Goal: Transaction & Acquisition: Purchase product/service

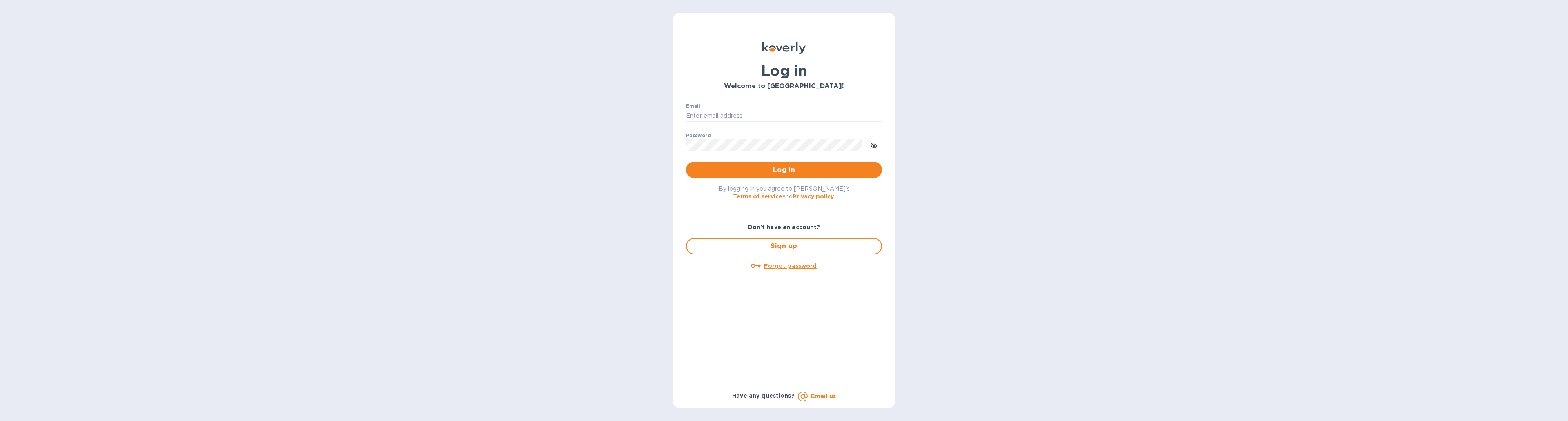
type input "[EMAIL_ADDRESS][DOMAIN_NAME]"
click at [814, 161] on p "​" at bounding box center [784, 156] width 196 height 9
click at [811, 165] on span "Log in" at bounding box center [784, 170] width 183 height 10
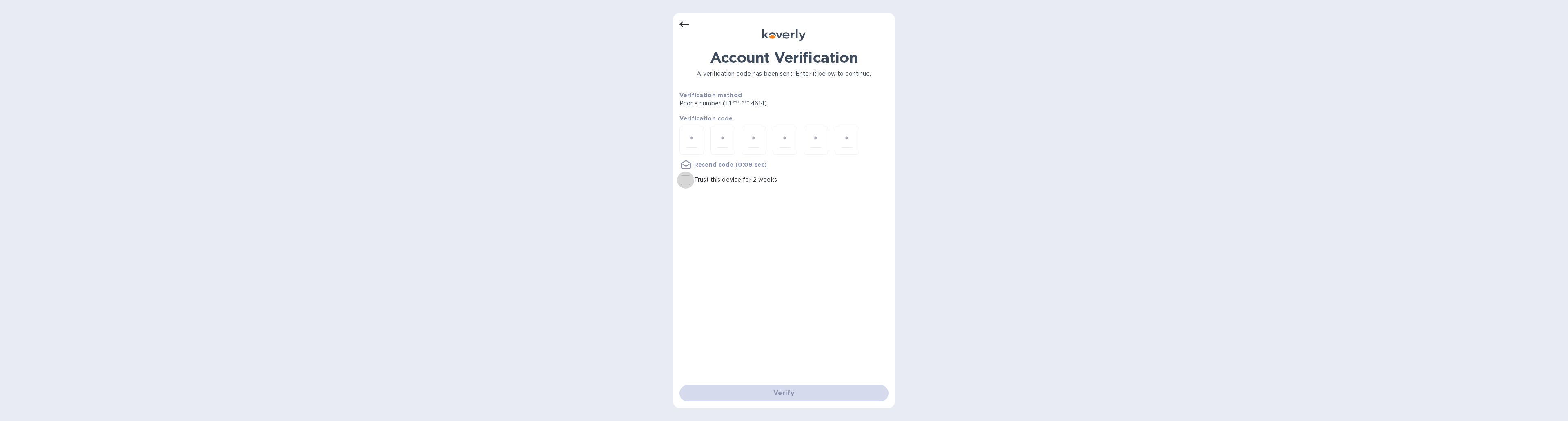
click at [688, 178] on input "Trust this device for 2 weeks" at bounding box center [685, 180] width 17 height 17
checkbox input "true"
click at [695, 132] on div at bounding box center [691, 141] width 24 height 29
type input "2"
type input "9"
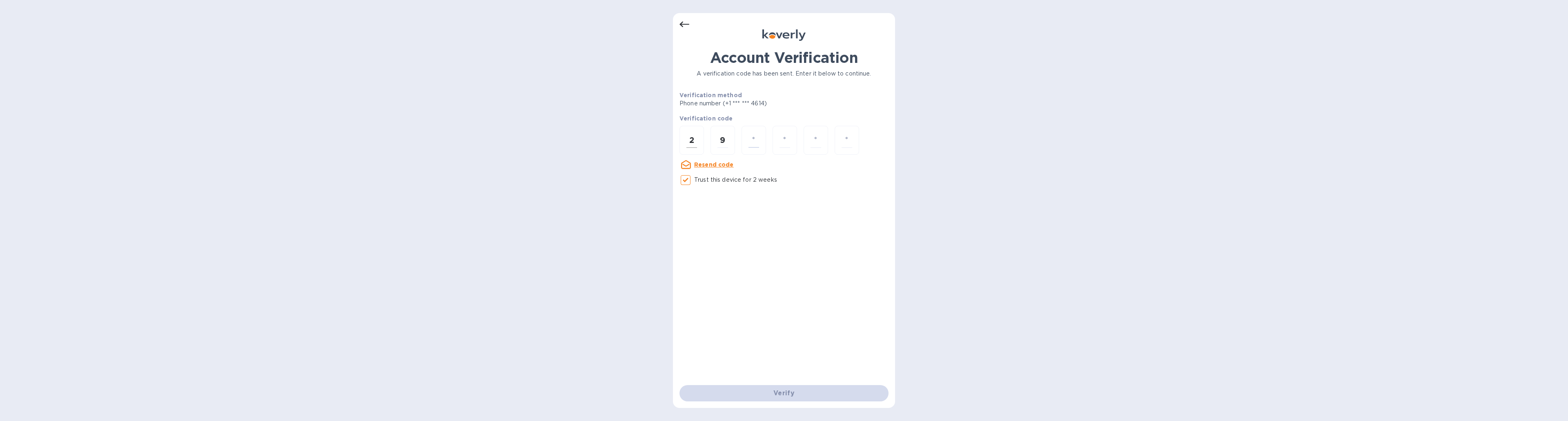
type input "6"
type input "8"
type input "5"
type input "0"
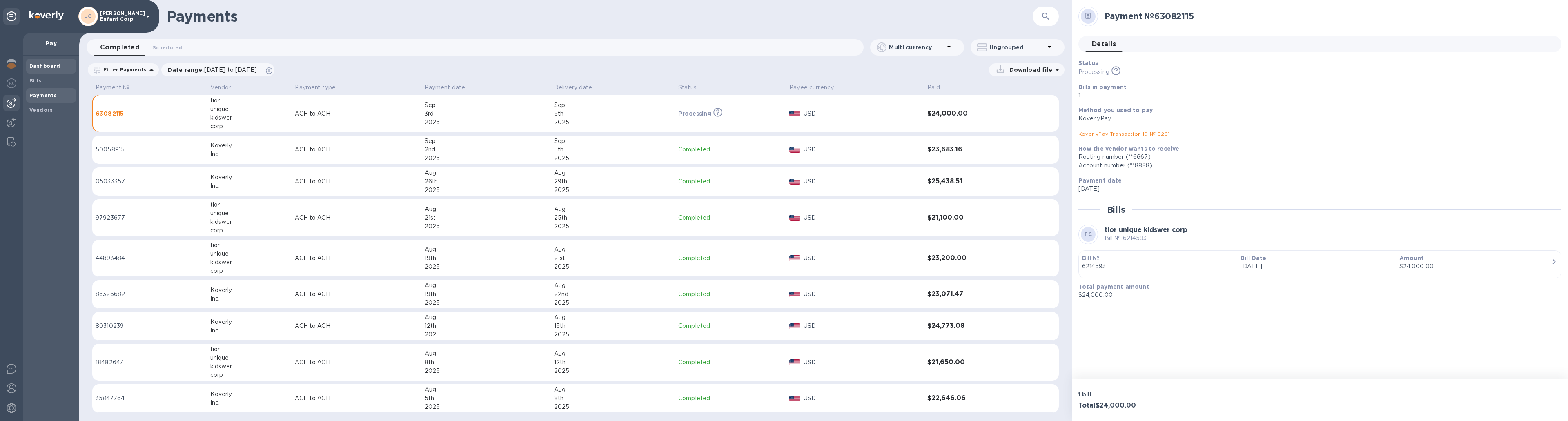
click at [44, 68] on b "Dashboard" at bounding box center [44, 66] width 31 height 6
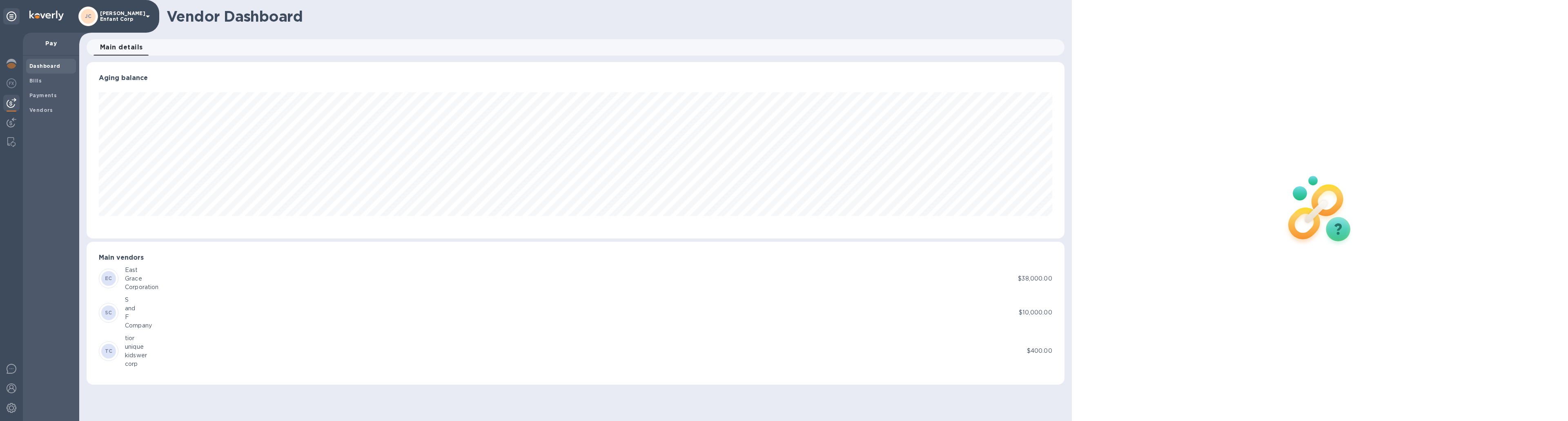
scroll to position [176, 978]
click at [135, 326] on div "Company" at bounding box center [138, 325] width 27 height 9
click at [114, 315] on div "SC" at bounding box center [108, 313] width 15 height 15
click at [33, 85] on span "Bills" at bounding box center [35, 80] width 12 height 8
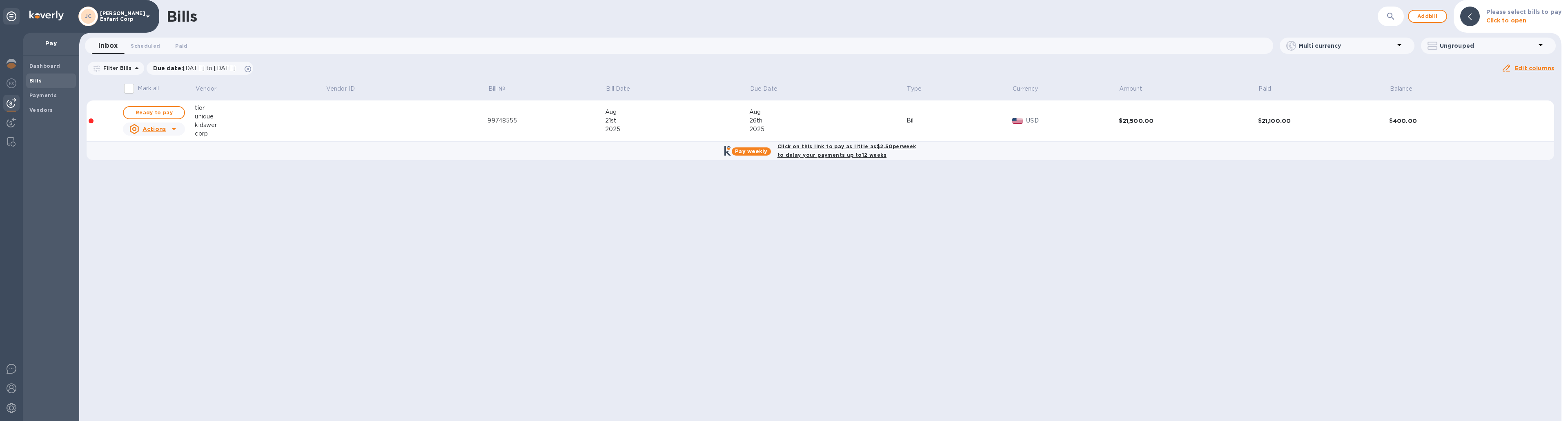
click at [840, 217] on div "Bills ​ Add bill Please select bills to pay Click to open Inbox 0 Scheduled 0 P…" at bounding box center [820, 211] width 1482 height 421
click at [1422, 19] on span "Add bill" at bounding box center [1427, 16] width 24 height 10
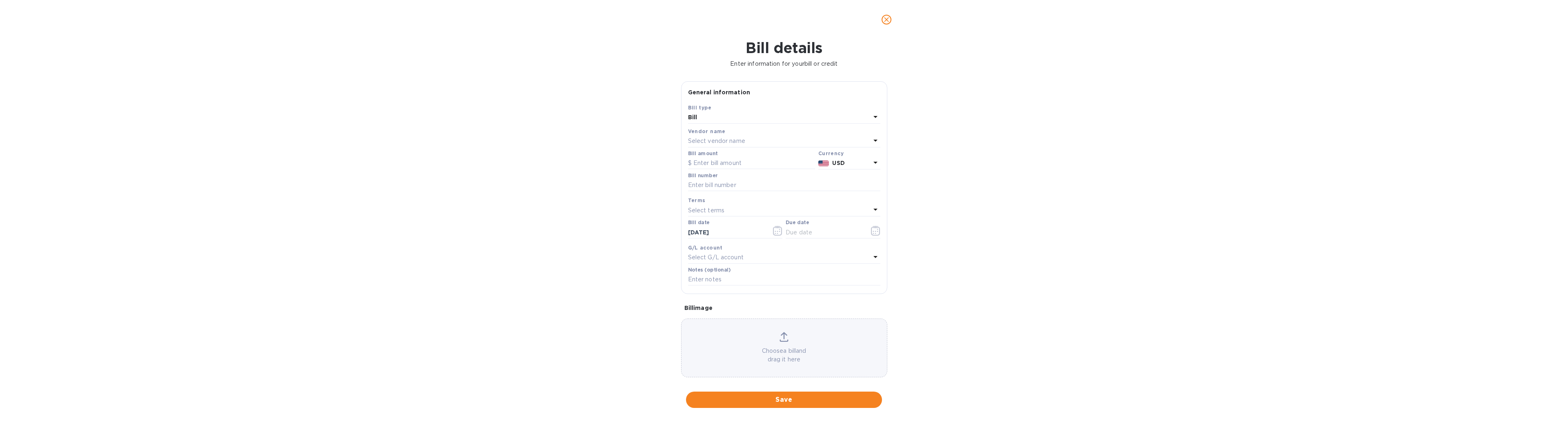
click at [738, 143] on p "Select vendor name" at bounding box center [716, 141] width 57 height 9
click at [737, 230] on p "S and F Company" at bounding box center [781, 233] width 173 height 9
click at [756, 161] on input "text" at bounding box center [751, 163] width 127 height 12
type input "10,000"
click at [768, 187] on input "text" at bounding box center [784, 185] width 192 height 12
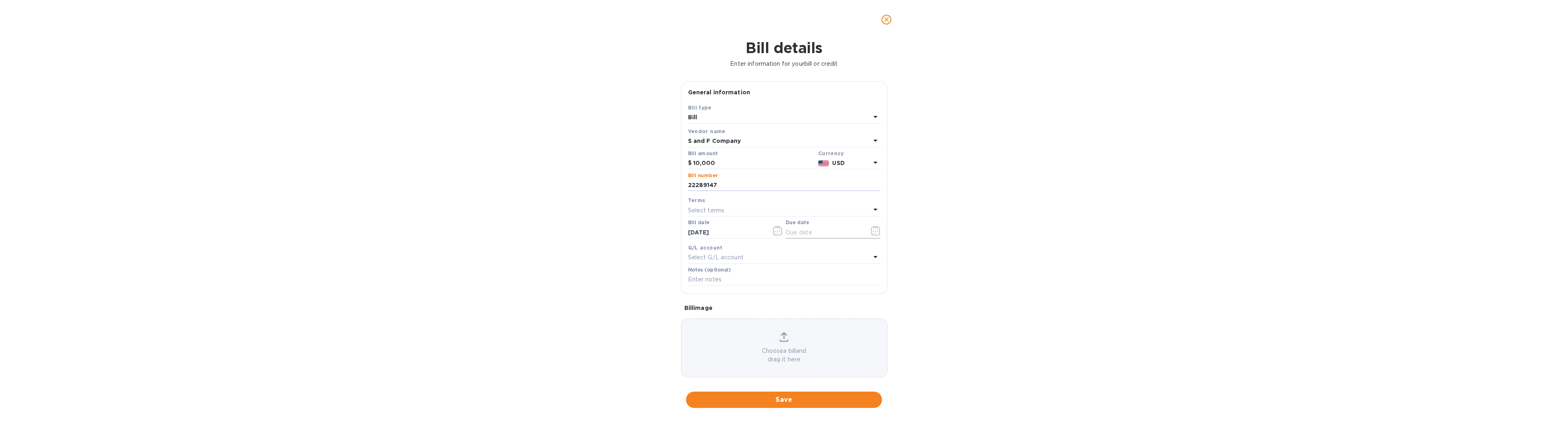
type input "22289147"
click at [813, 232] on input "text" at bounding box center [824, 232] width 77 height 12
click at [875, 229] on icon "button" at bounding box center [875, 231] width 9 height 10
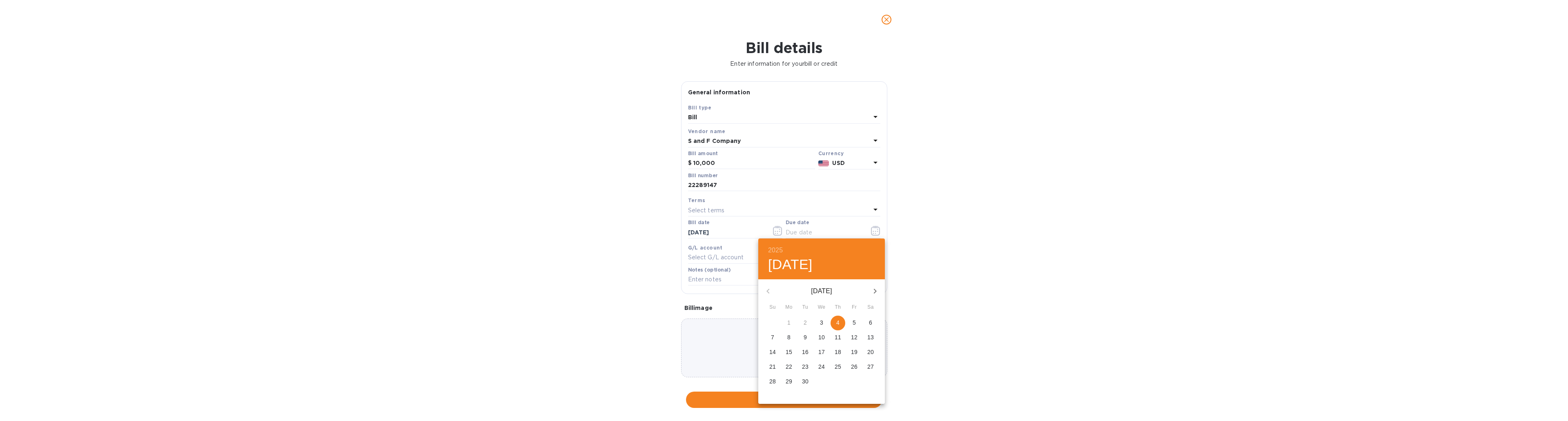
click at [837, 369] on p "25" at bounding box center [838, 366] width 7 height 8
type input "09/25/2025"
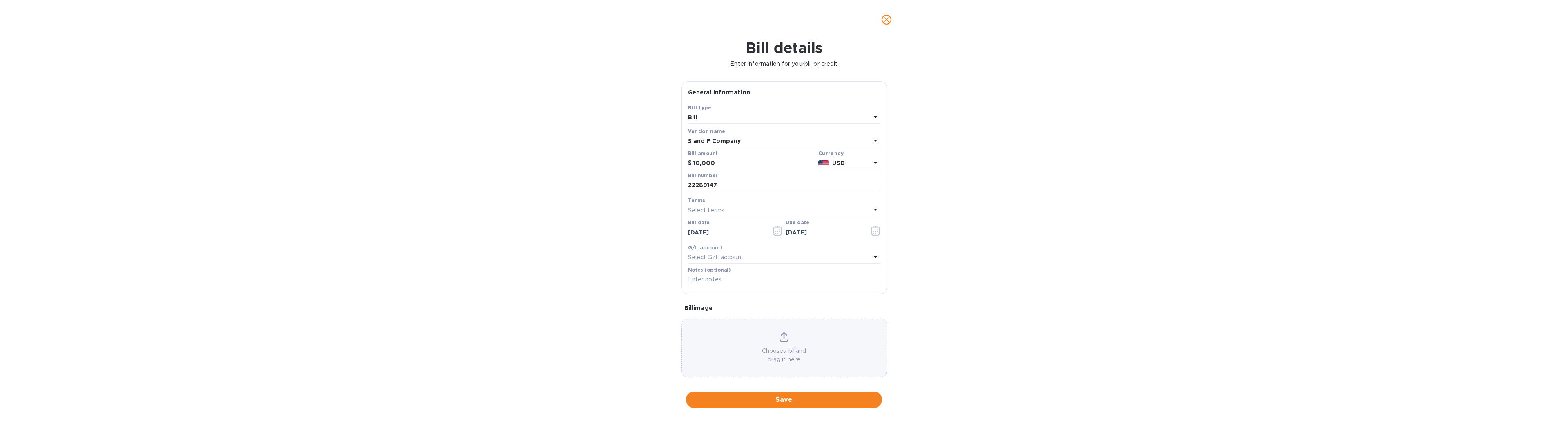
click at [959, 308] on div "Bill details Enter information for your bill or credit General information Save…" at bounding box center [784, 229] width 1568 height 381
click at [786, 398] on span "Save" at bounding box center [784, 400] width 183 height 10
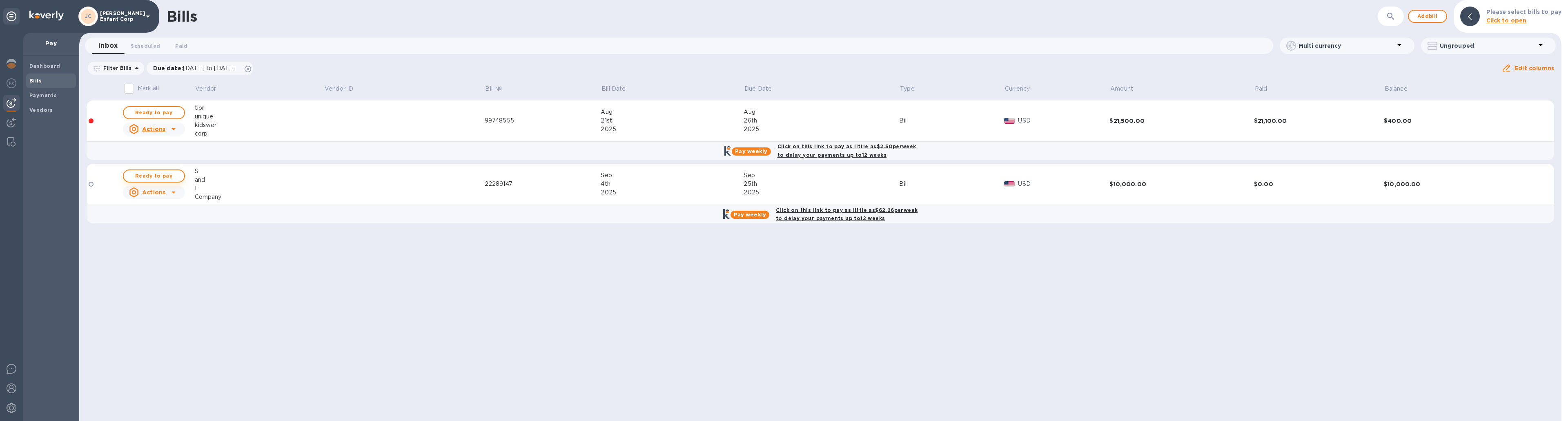
click at [144, 174] on span "Ready to pay" at bounding box center [154, 176] width 47 height 10
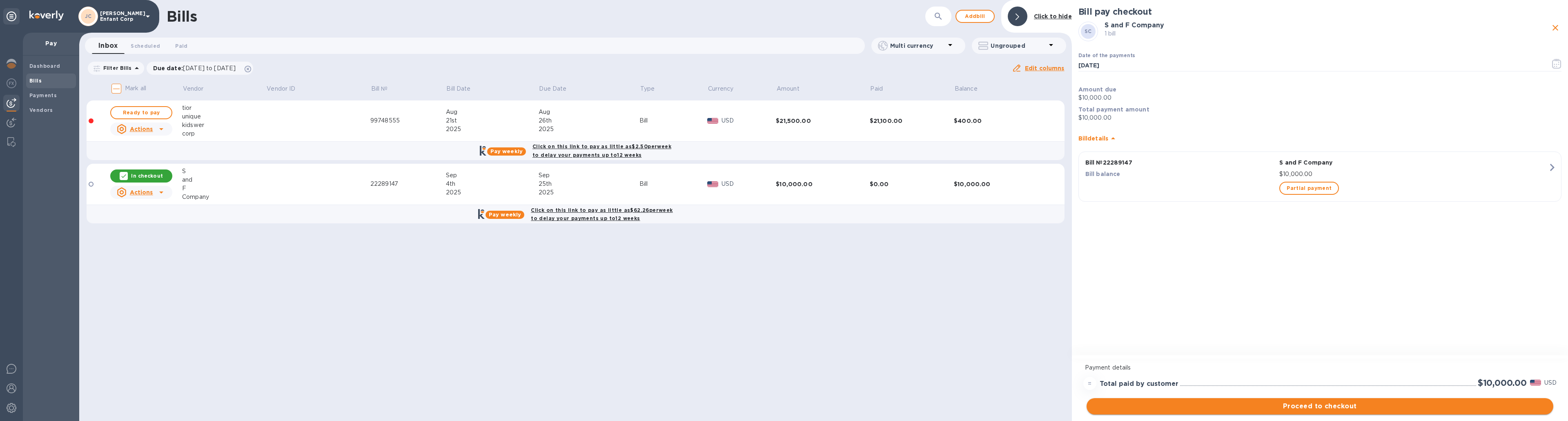
click at [1351, 406] on span "Proceed to checkout" at bounding box center [1320, 406] width 453 height 10
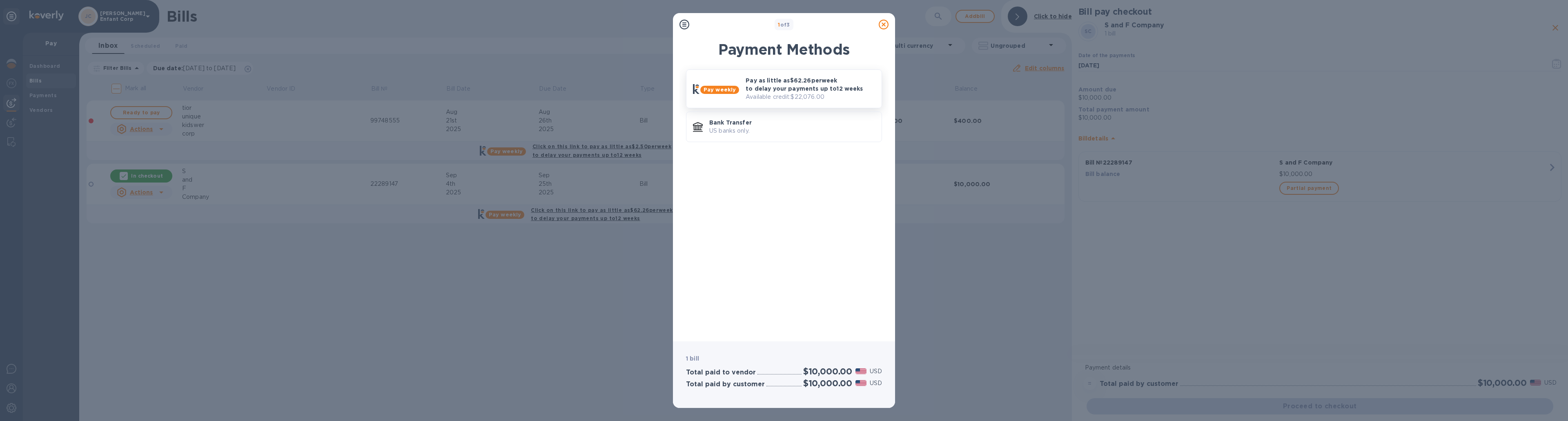
click at [759, 100] on p "Available credit: $22,076.00" at bounding box center [810, 97] width 130 height 9
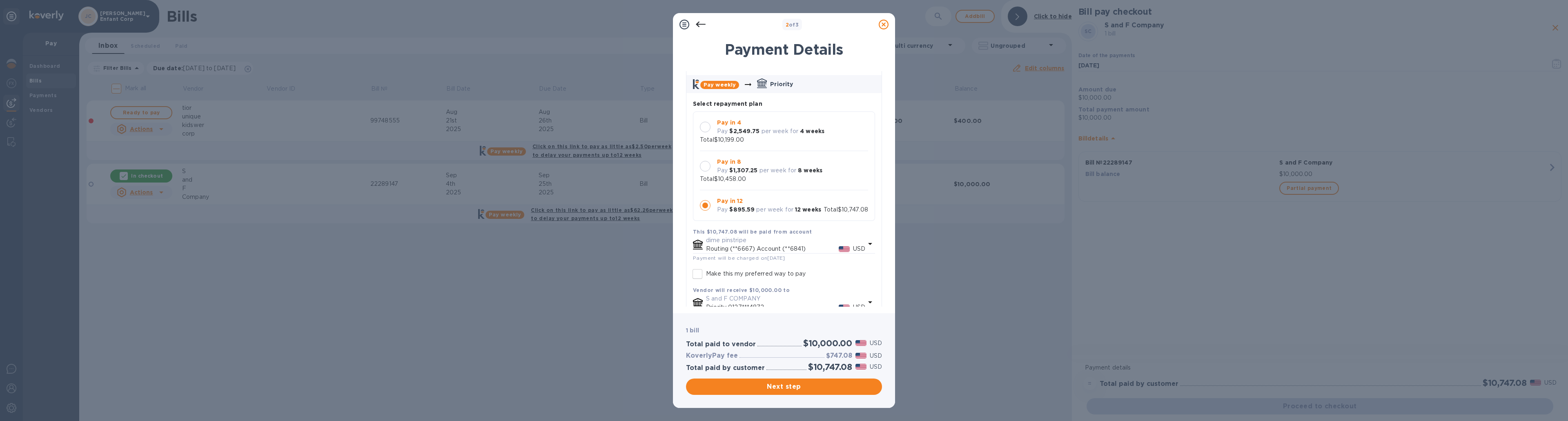
scroll to position [112, 0]
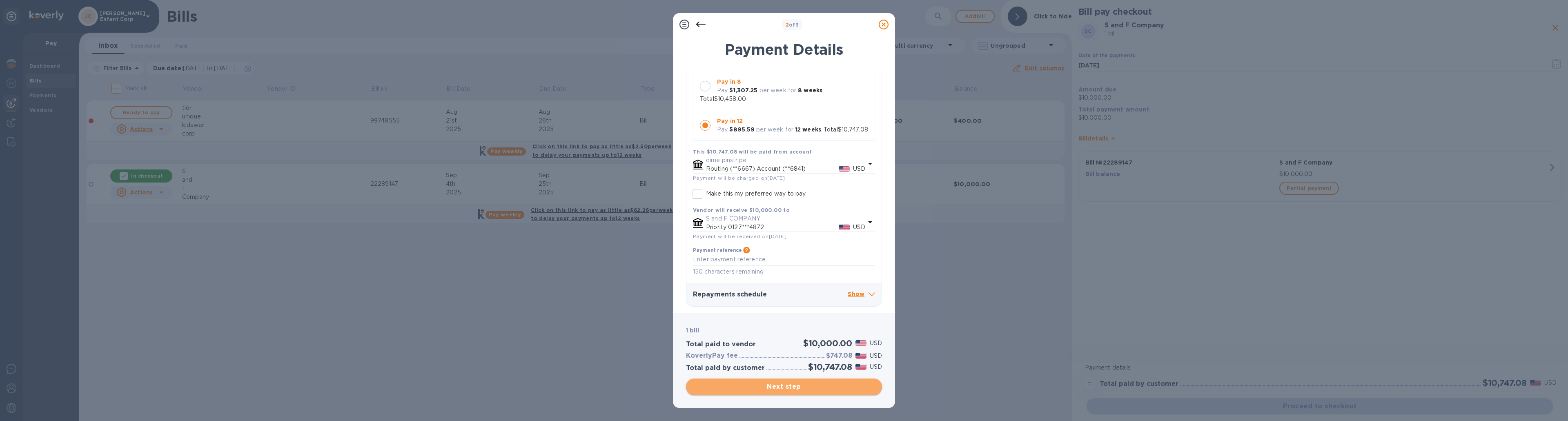
click at [774, 389] on span "Next step" at bounding box center [784, 386] width 183 height 10
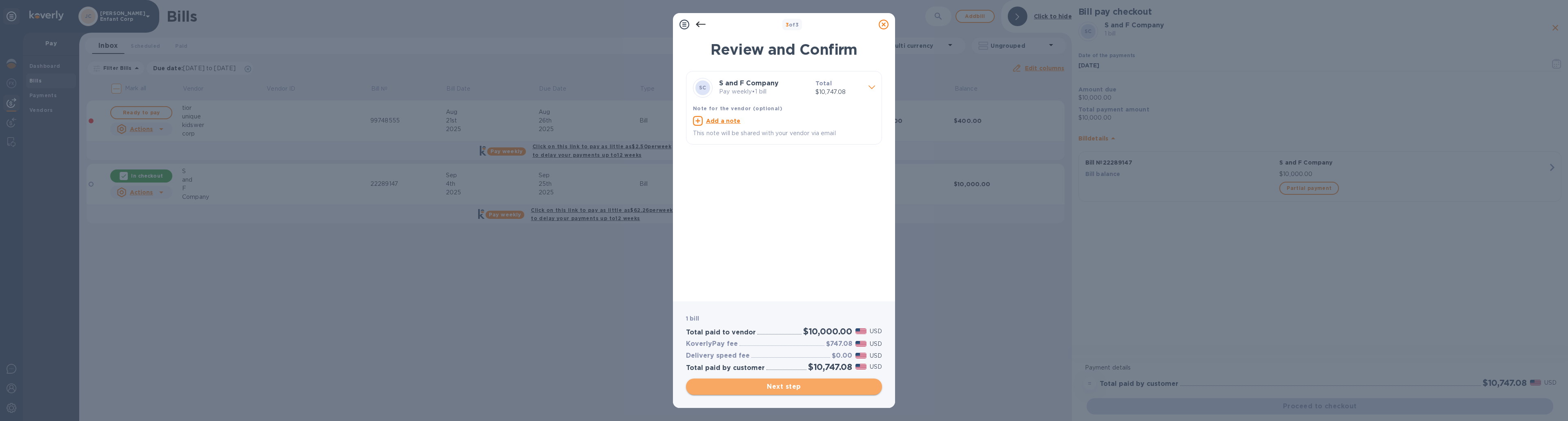
click at [774, 389] on span "Next step" at bounding box center [784, 386] width 183 height 10
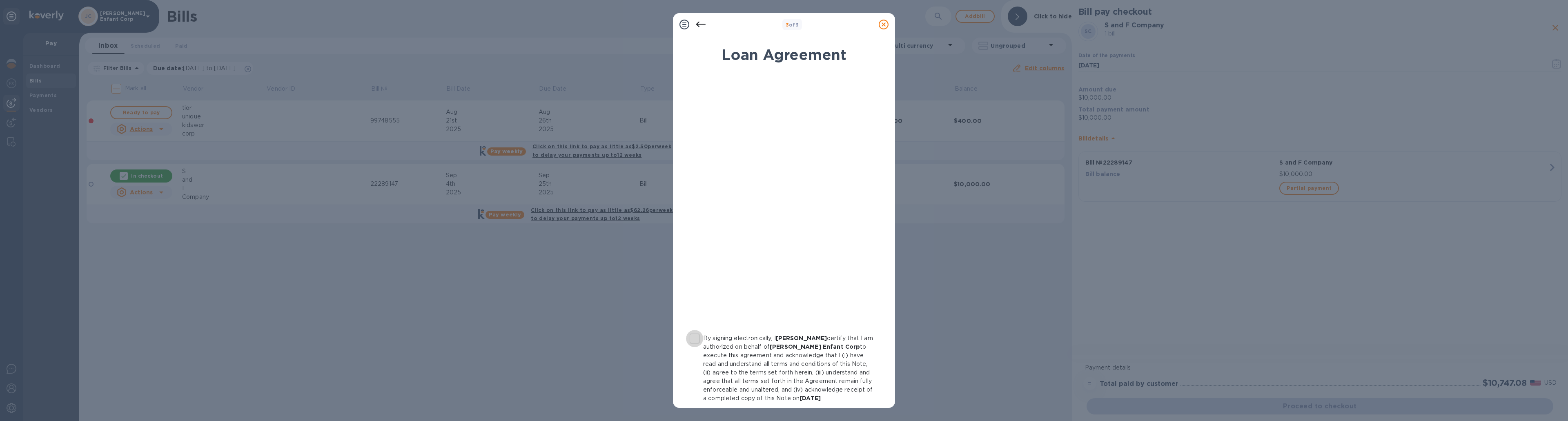
click at [696, 339] on input "By signing electronically, I YITZCHOK MAJEROWITZ certify that I am authorized o…" at bounding box center [695, 338] width 17 height 17
checkbox input "true"
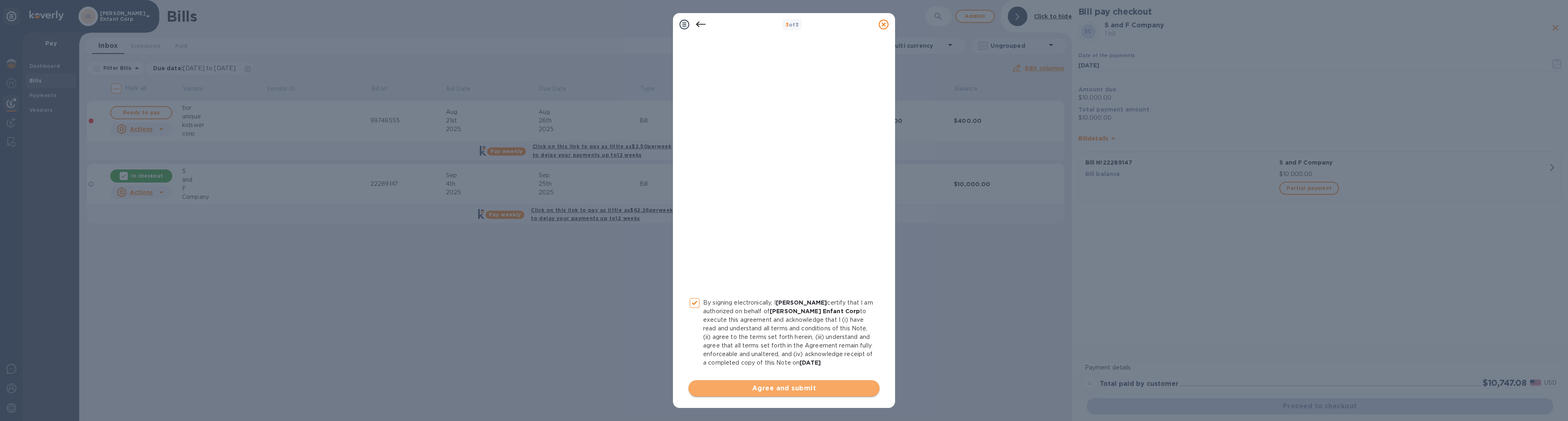
click at [786, 394] on button "Agree and submit" at bounding box center [784, 388] width 191 height 16
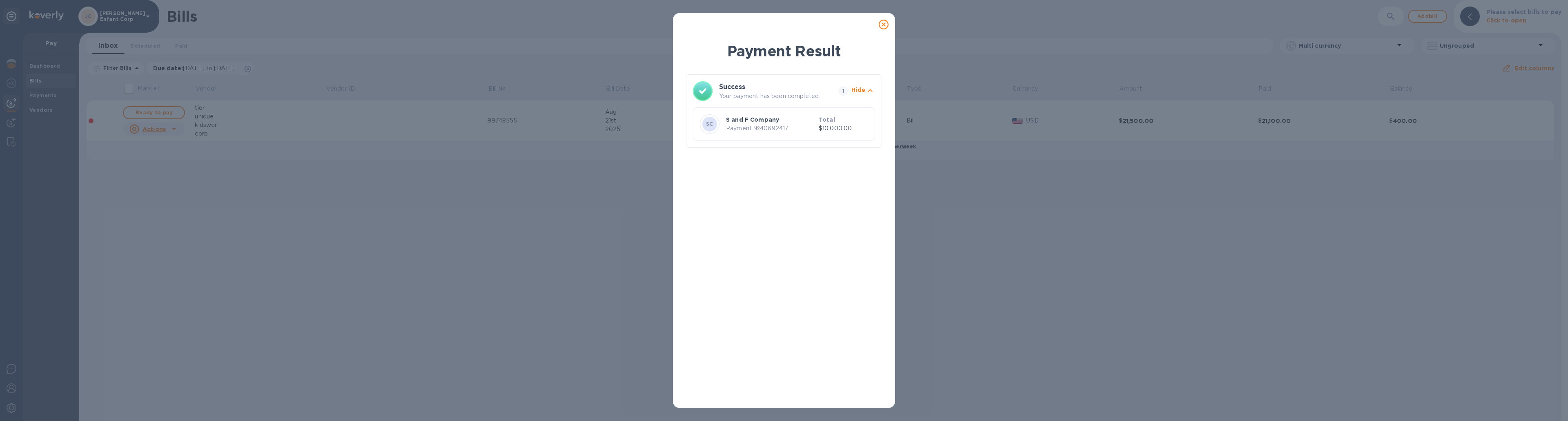
click at [772, 125] on p "Payment № 40692417" at bounding box center [771, 128] width 89 height 9
click at [802, 127] on p "Payment № 40692417" at bounding box center [771, 128] width 89 height 9
click at [327, 179] on div "Payment Result Success Your payment has been completed. 1 Hide SC S and F Compa…" at bounding box center [784, 211] width 1568 height 421
click at [880, 26] on icon at bounding box center [884, 24] width 10 height 10
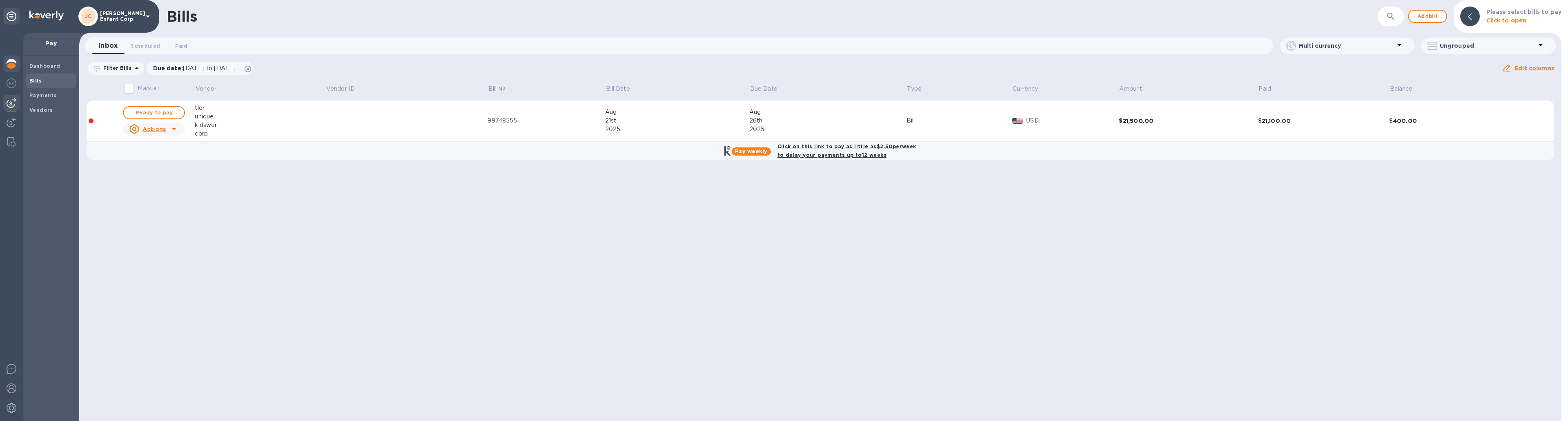
click at [13, 66] on img at bounding box center [12, 64] width 10 height 10
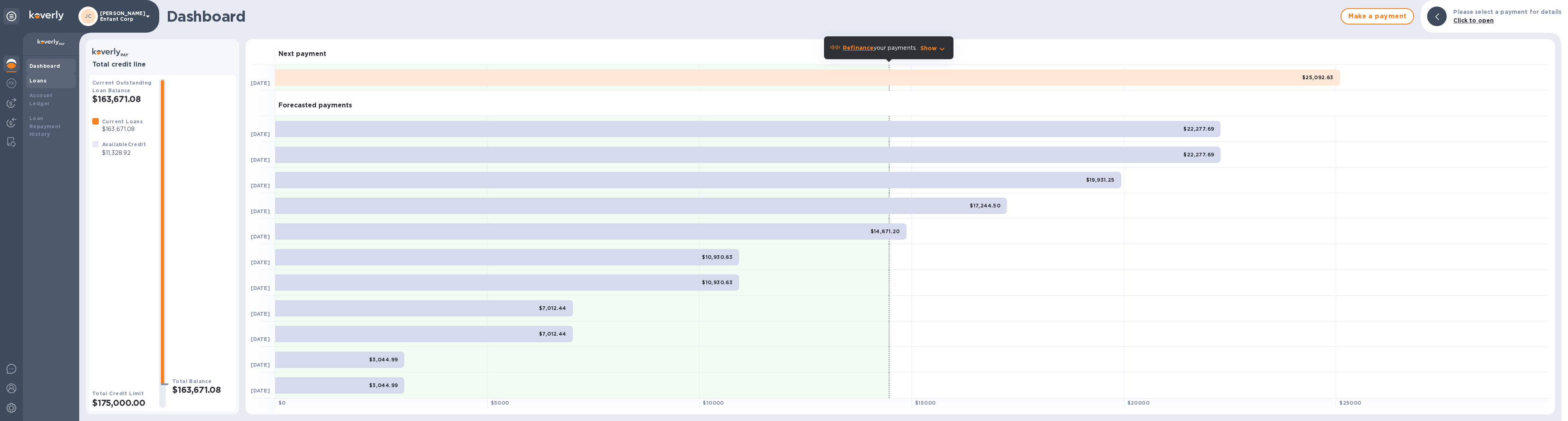
click at [46, 81] on div "Loans" at bounding box center [51, 80] width 43 height 8
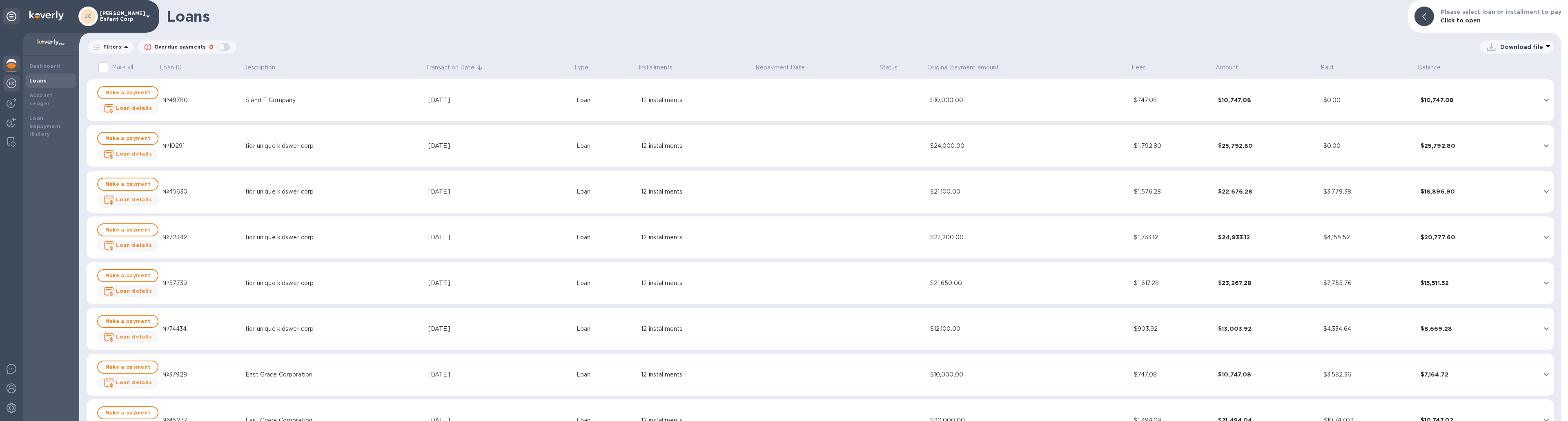
click at [16, 80] on div at bounding box center [11, 84] width 16 height 18
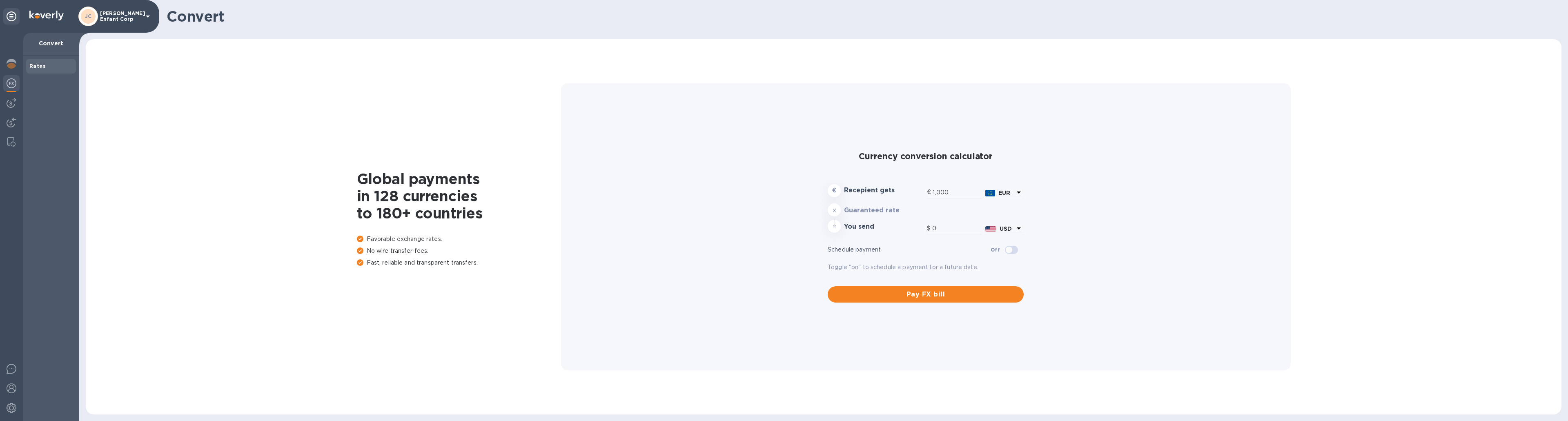
type input "1,170.33"
click at [8, 107] on img at bounding box center [12, 103] width 10 height 10
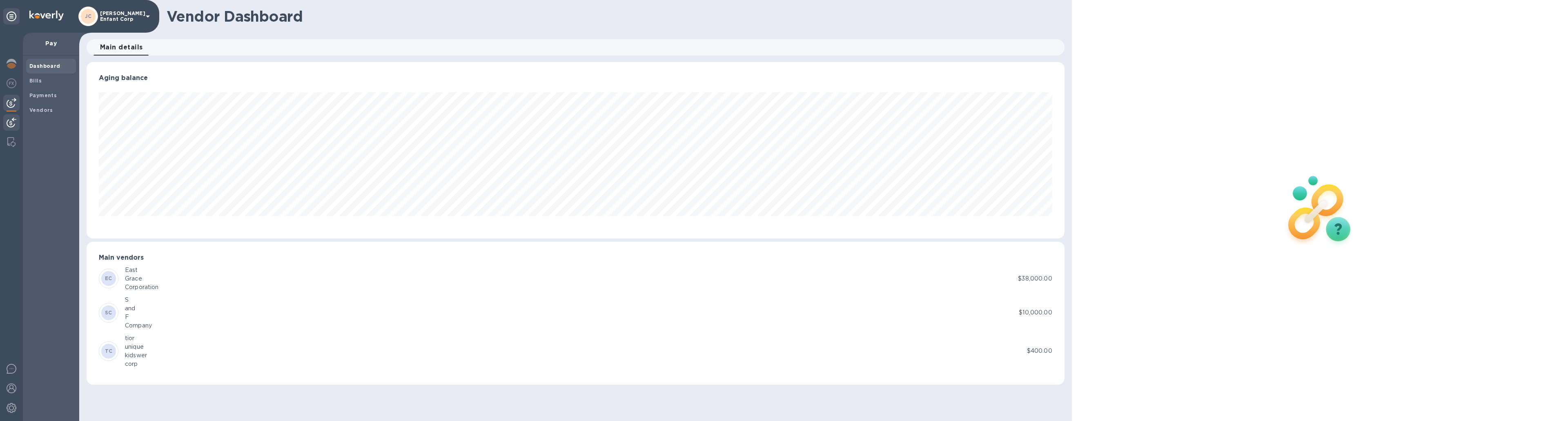
scroll to position [176, 978]
click at [9, 127] on div at bounding box center [11, 124] width 16 height 18
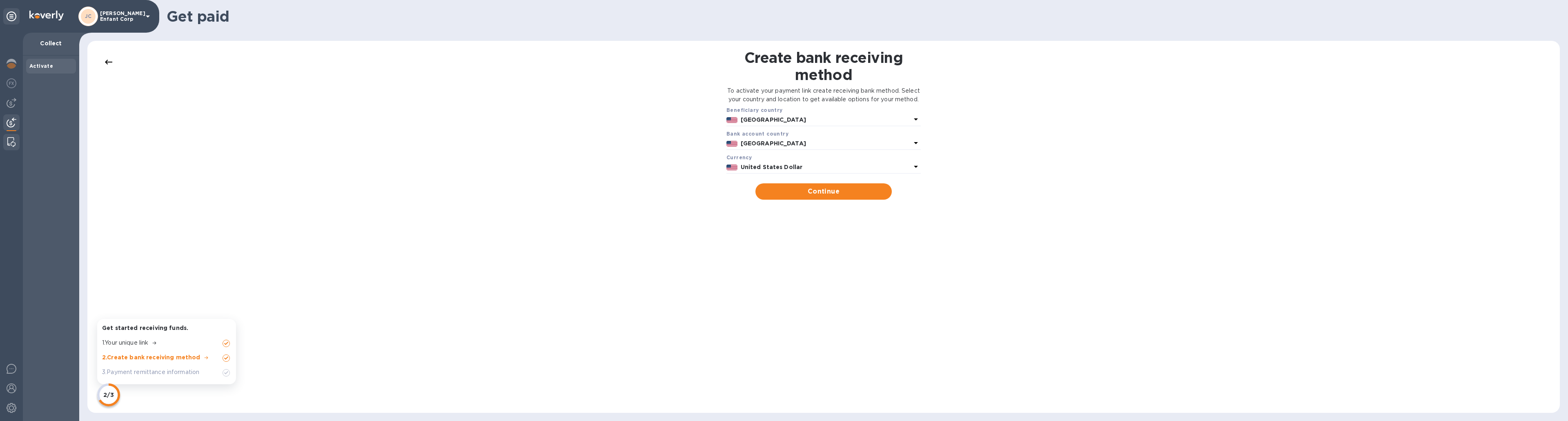
click at [7, 141] on img at bounding box center [11, 142] width 8 height 10
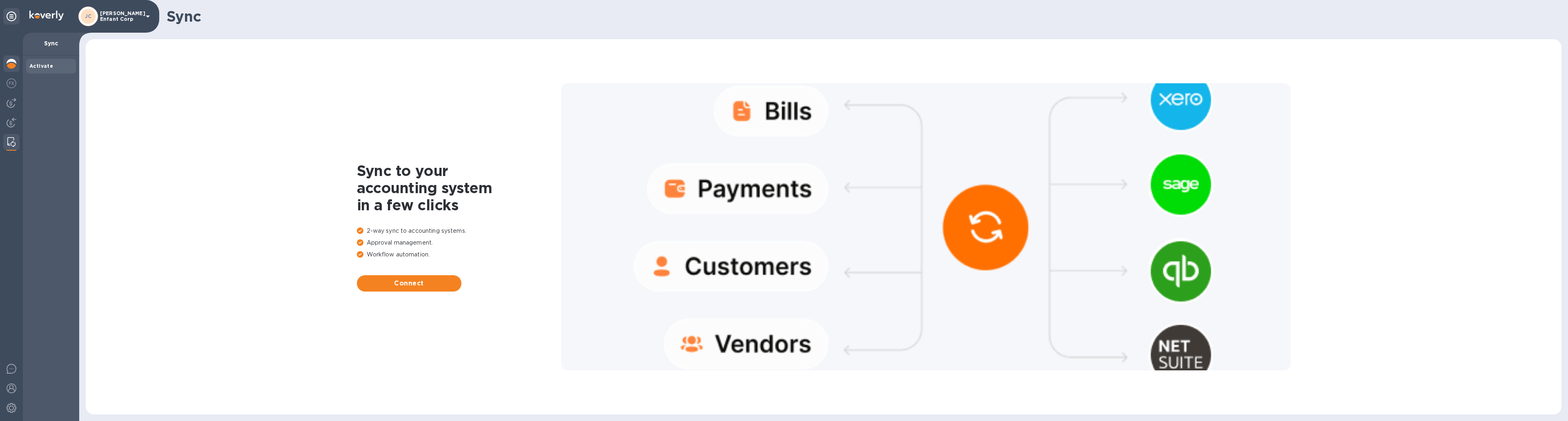
click at [18, 66] on div at bounding box center [11, 64] width 16 height 18
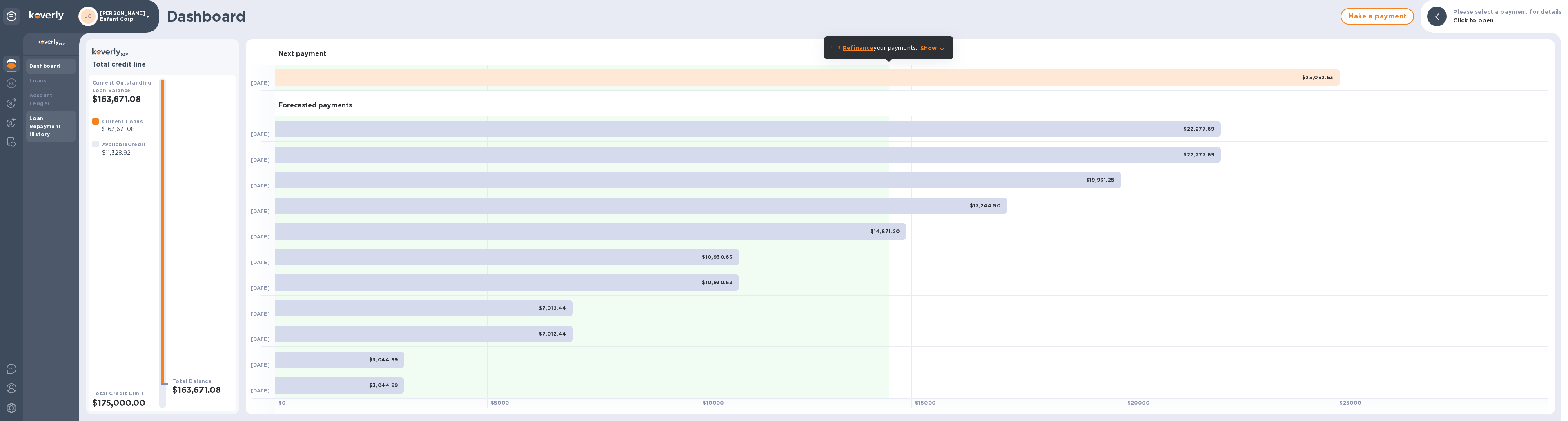
click at [53, 121] on b "Loan Repayment History" at bounding box center [45, 126] width 32 height 23
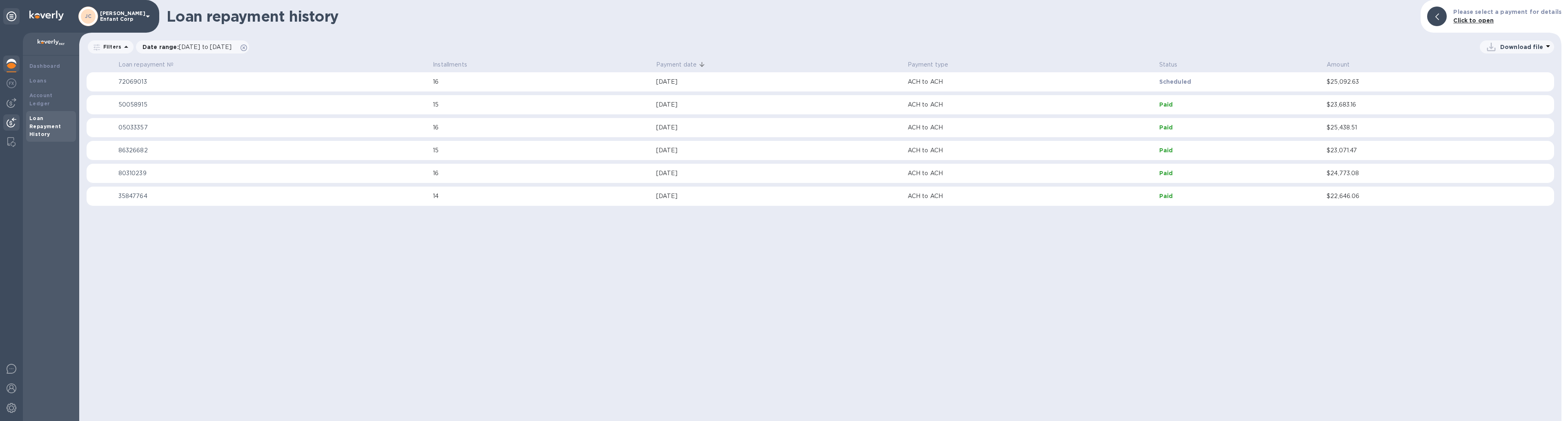
click at [10, 124] on img at bounding box center [12, 122] width 10 height 10
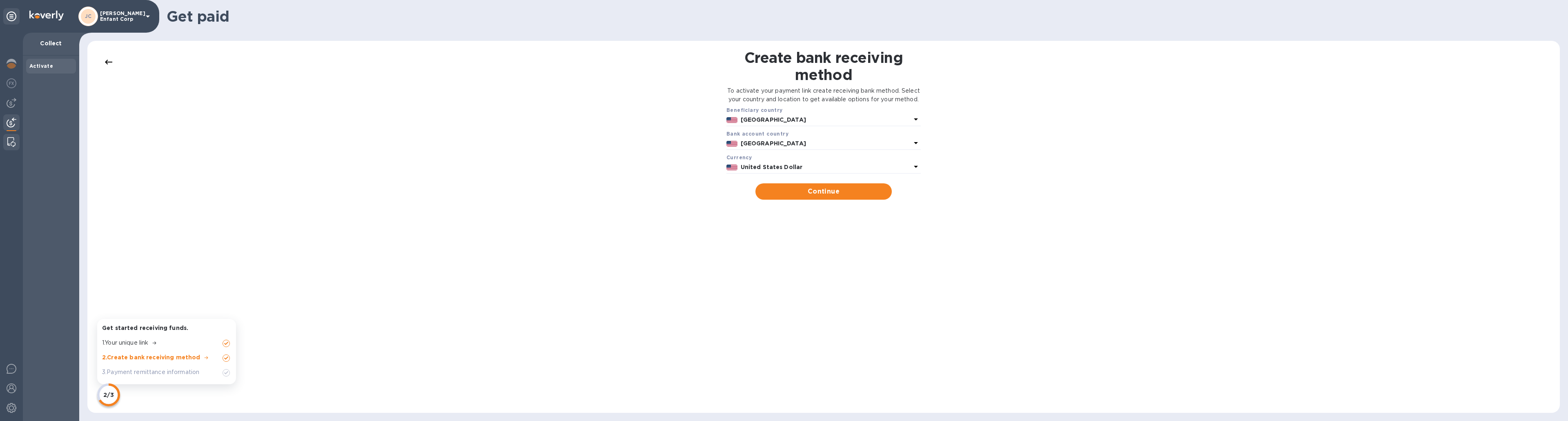
click at [9, 144] on img at bounding box center [11, 142] width 8 height 10
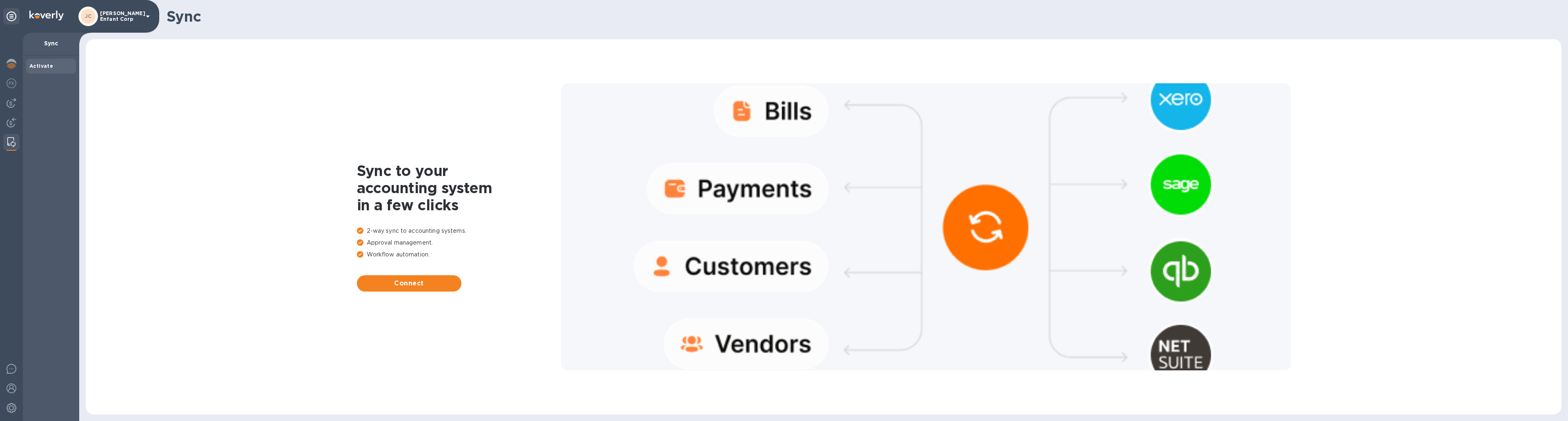
click at [21, 83] on div at bounding box center [12, 227] width 23 height 388
click at [17, 85] on div at bounding box center [11, 84] width 16 height 18
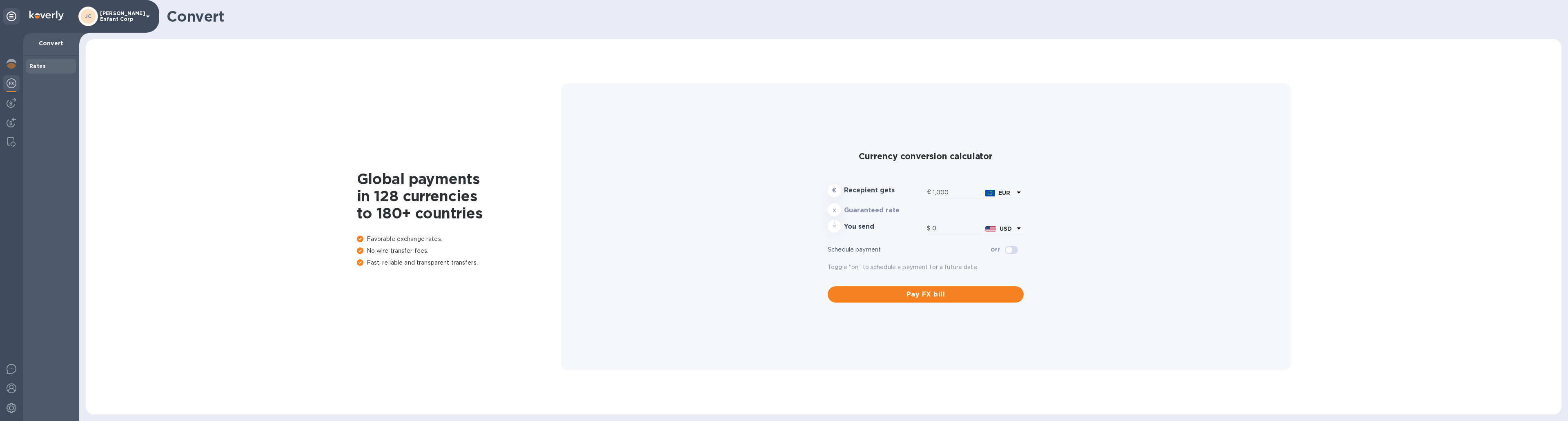
type input "1,170.33"
click at [943, 304] on button "Pay FX bill" at bounding box center [926, 297] width 196 height 16
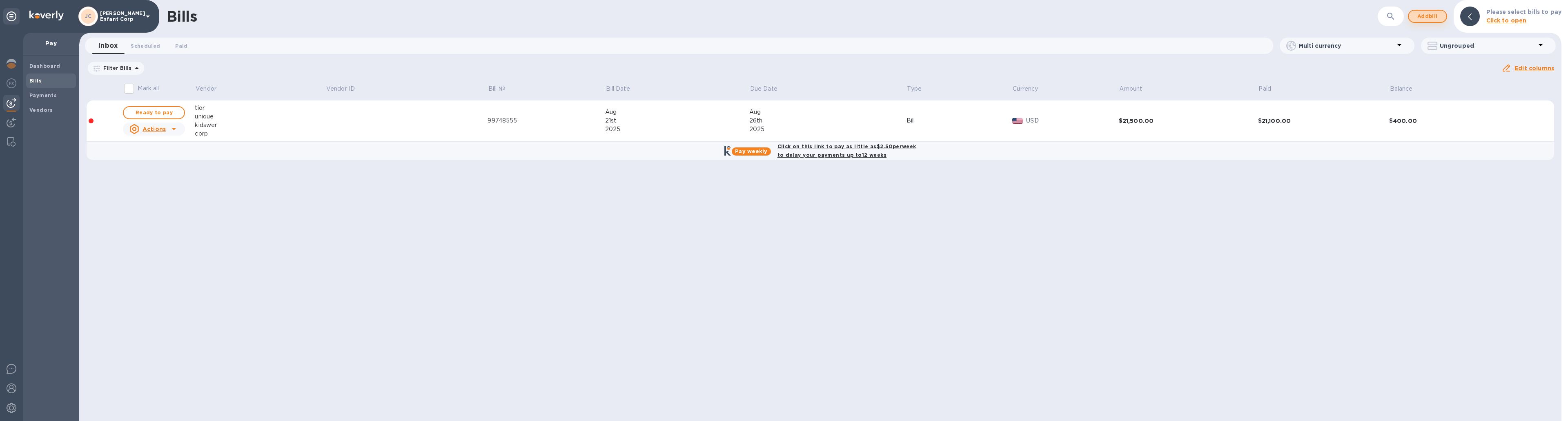
click at [1443, 13] on button "Add bill" at bounding box center [1427, 16] width 39 height 13
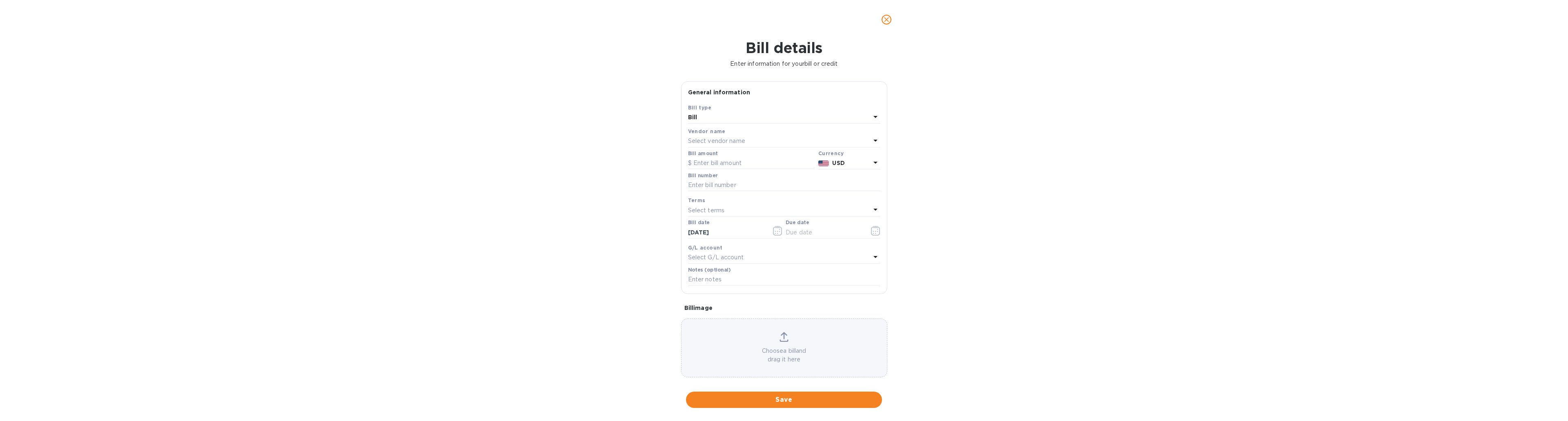
click at [721, 139] on p "Select vendor name" at bounding box center [716, 141] width 57 height 9
click at [726, 248] on p "tior unique kidswer corp" at bounding box center [781, 248] width 173 height 9
click at [761, 166] on input "text" at bounding box center [751, 163] width 127 height 12
type input "11,300"
click at [736, 208] on div "Select terms" at bounding box center [779, 210] width 183 height 12
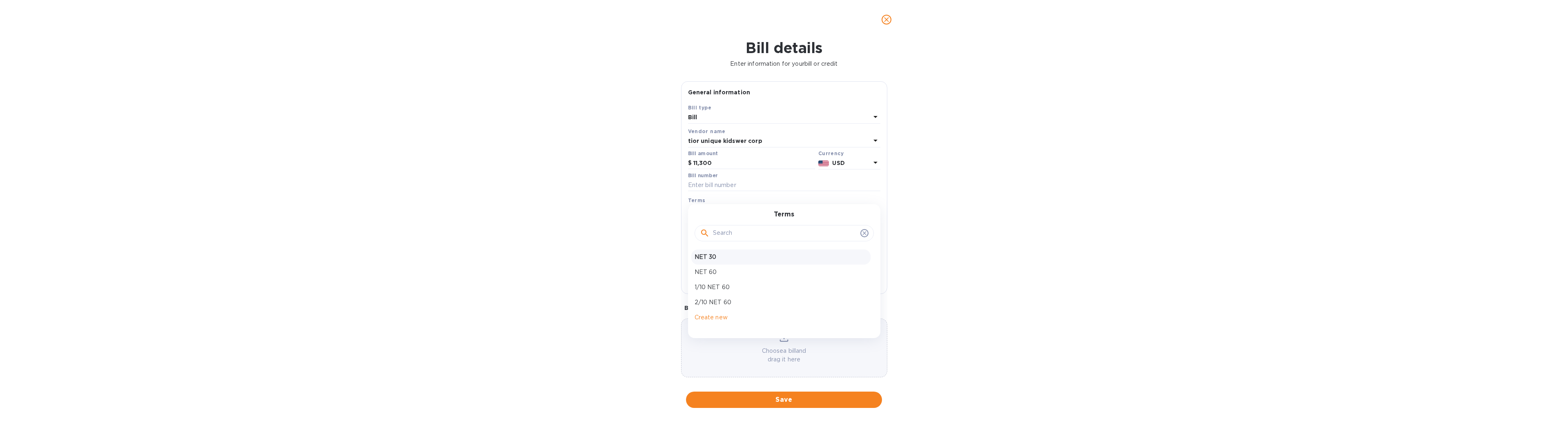
click at [728, 260] on p "NET 30" at bounding box center [781, 257] width 173 height 9
type input "10/04/2025"
click at [762, 251] on div "G/L account" at bounding box center [784, 248] width 192 height 9
click at [760, 254] on div "Select G/L account" at bounding box center [779, 257] width 183 height 12
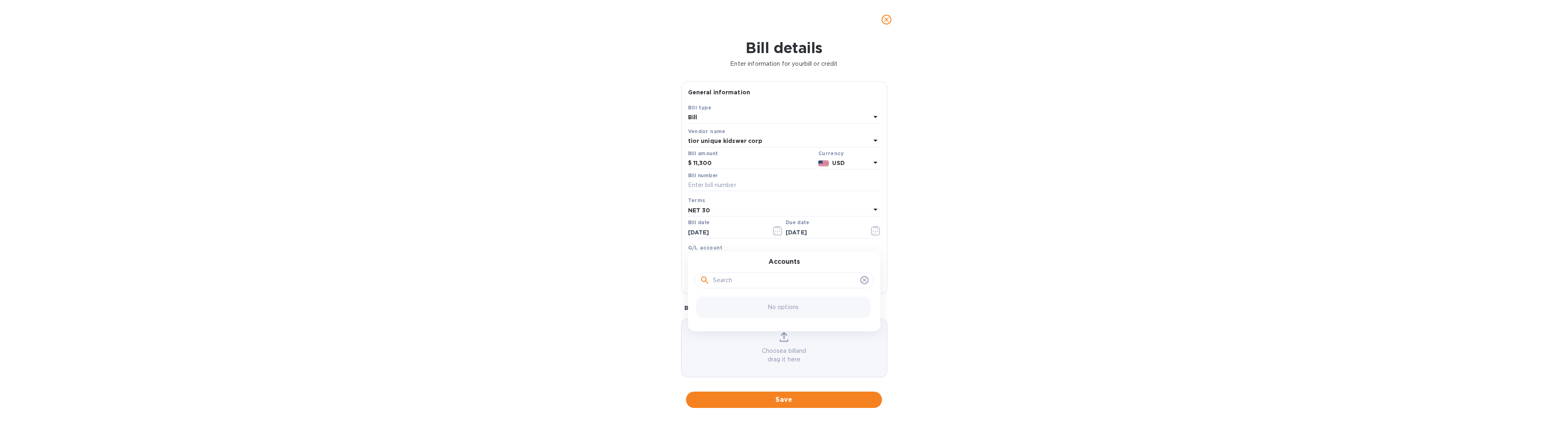
click at [720, 284] on input "text" at bounding box center [785, 280] width 144 height 12
click at [992, 249] on div "Bill details Enter information for your bill or credit General information Save…" at bounding box center [784, 229] width 1568 height 381
click at [728, 257] on p "Select G/L account" at bounding box center [715, 257] width 55 height 9
click at [740, 238] on div at bounding box center [735, 239] width 95 height 2
click at [870, 254] on icon at bounding box center [875, 257] width 10 height 10
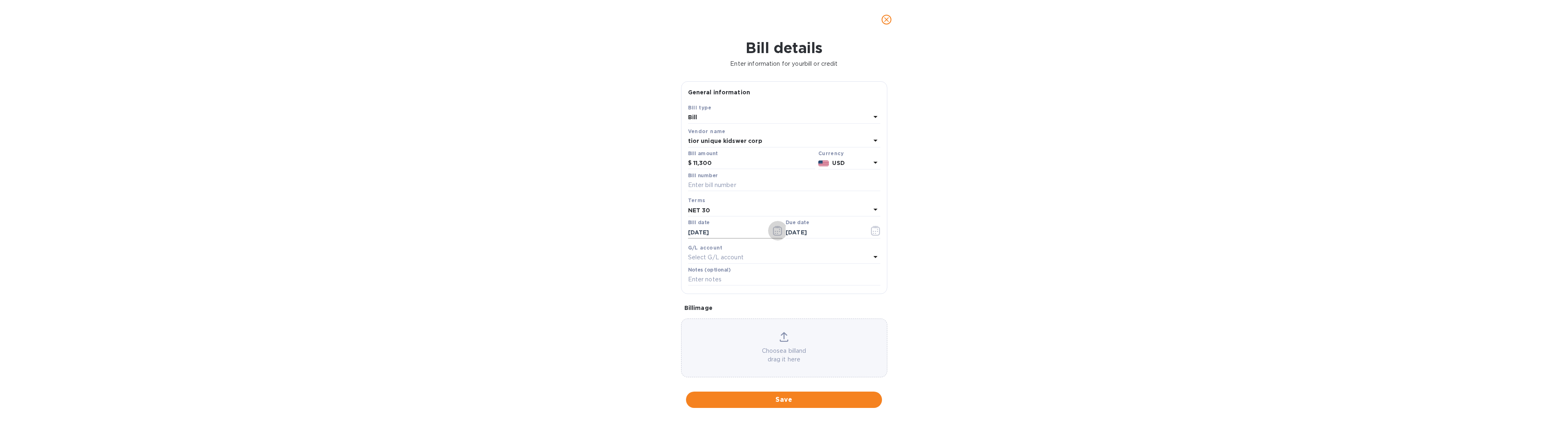
click at [774, 232] on icon "button" at bounding box center [777, 231] width 9 height 10
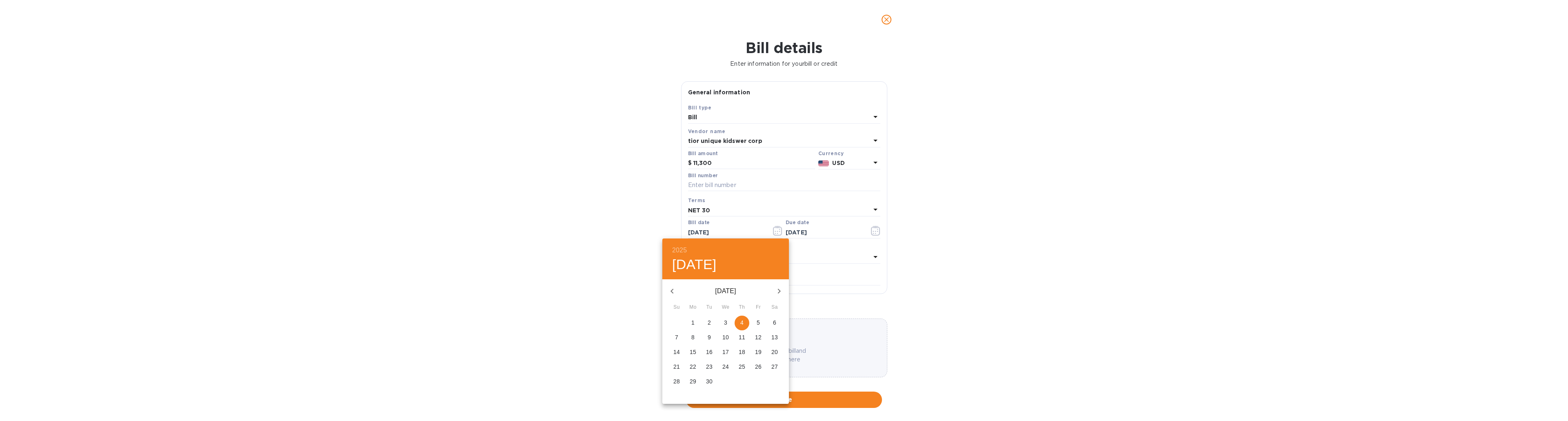
click at [735, 185] on div at bounding box center [784, 211] width 1568 height 421
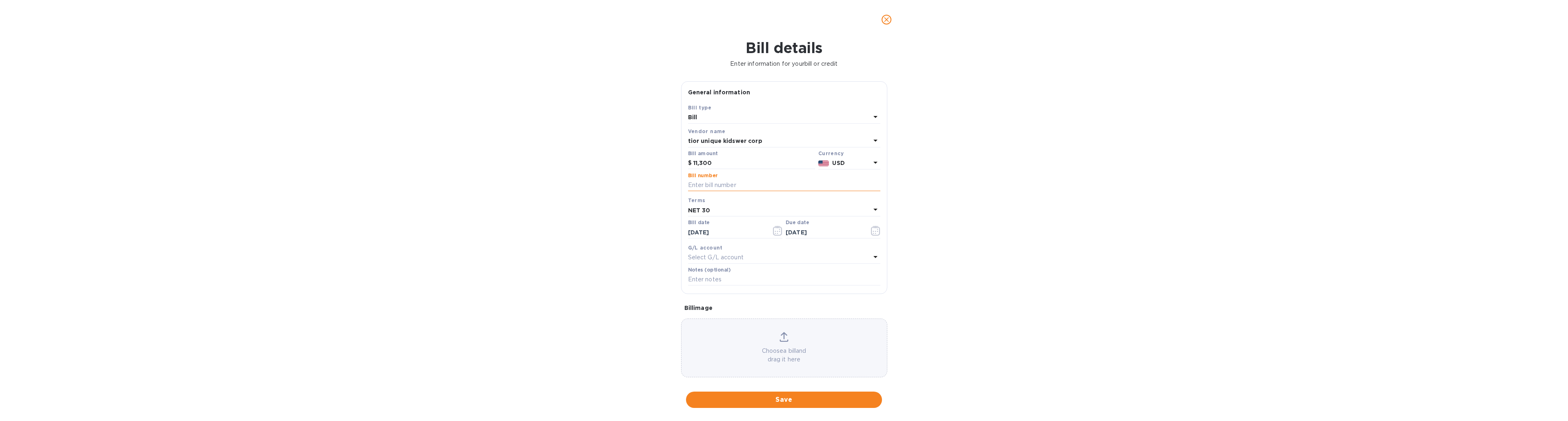
click at [735, 184] on input "text" at bounding box center [784, 185] width 192 height 12
type input "22265644"
click at [796, 392] on button "Save" at bounding box center [784, 399] width 196 height 16
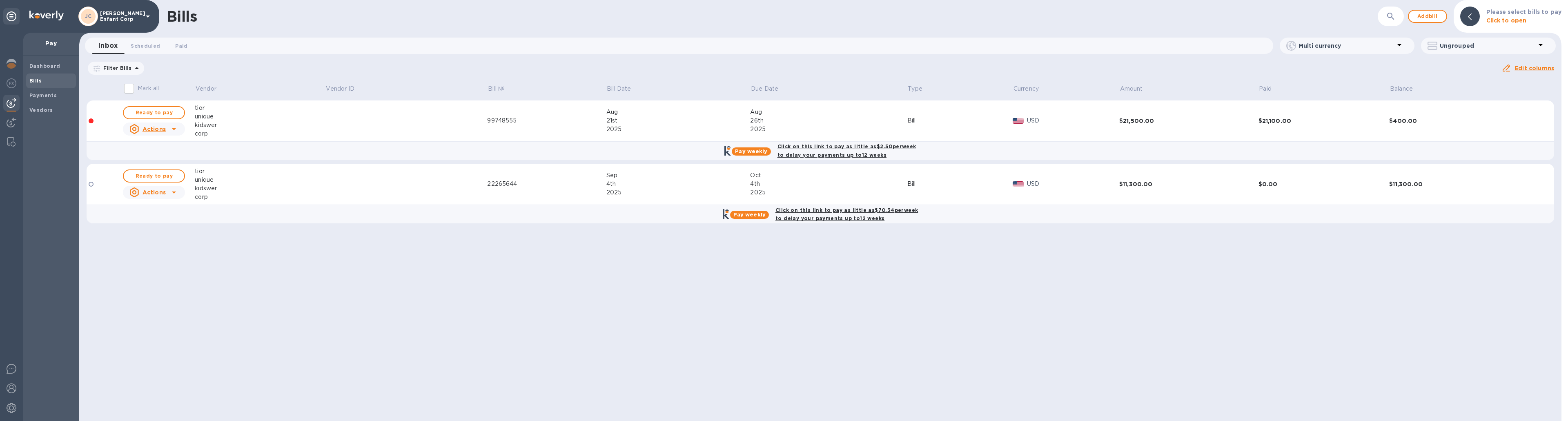
click at [954, 195] on td "Bill" at bounding box center [961, 184] width 106 height 41
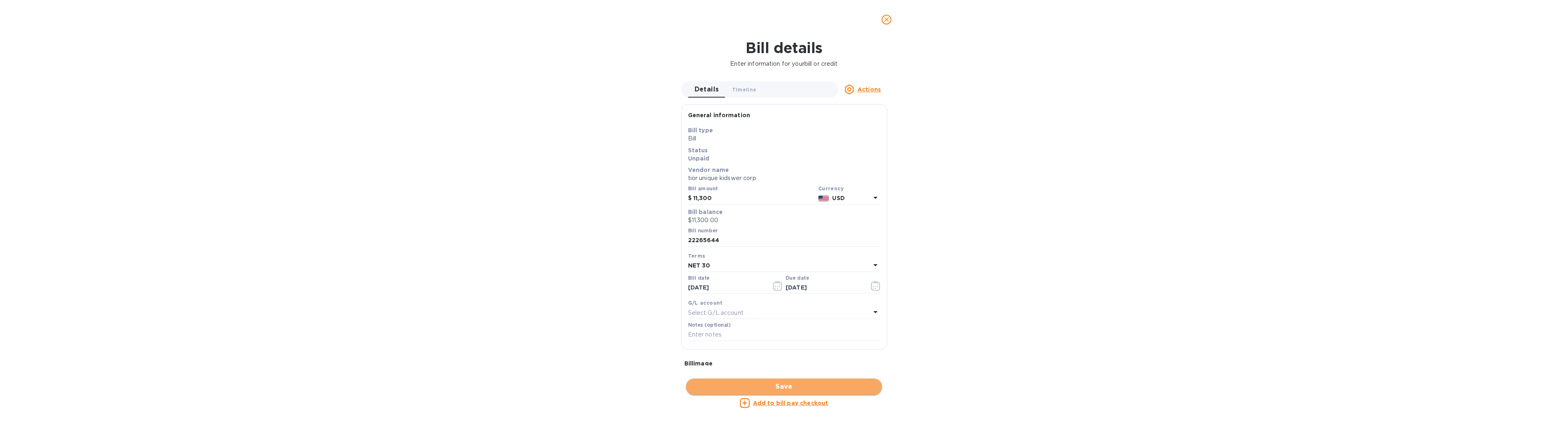
click at [810, 380] on button "Save" at bounding box center [784, 386] width 196 height 16
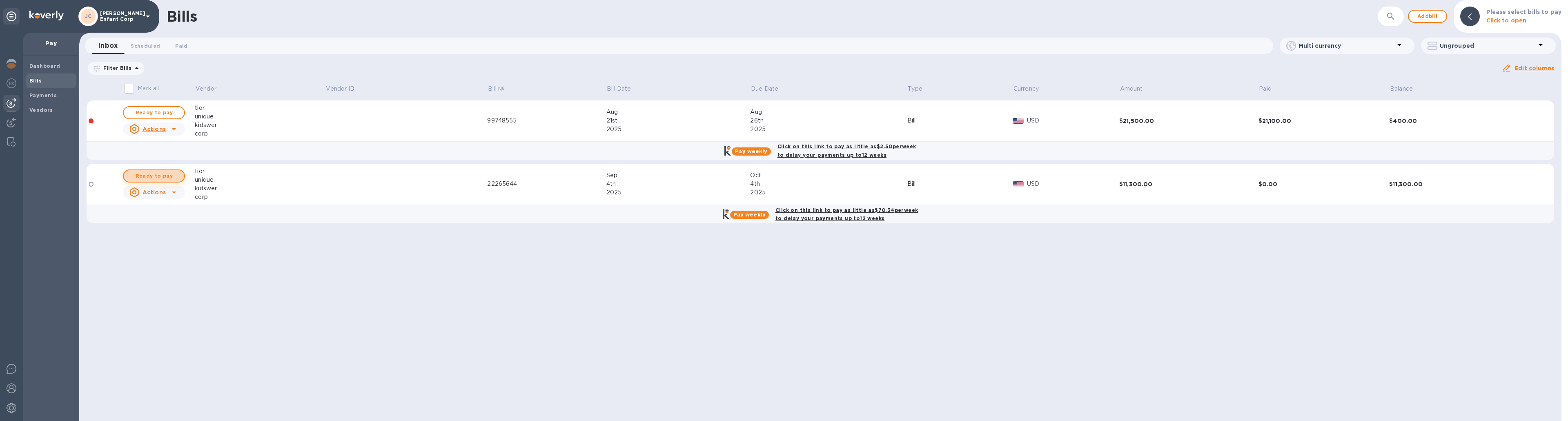
click at [152, 178] on span "Ready to pay" at bounding box center [154, 176] width 47 height 10
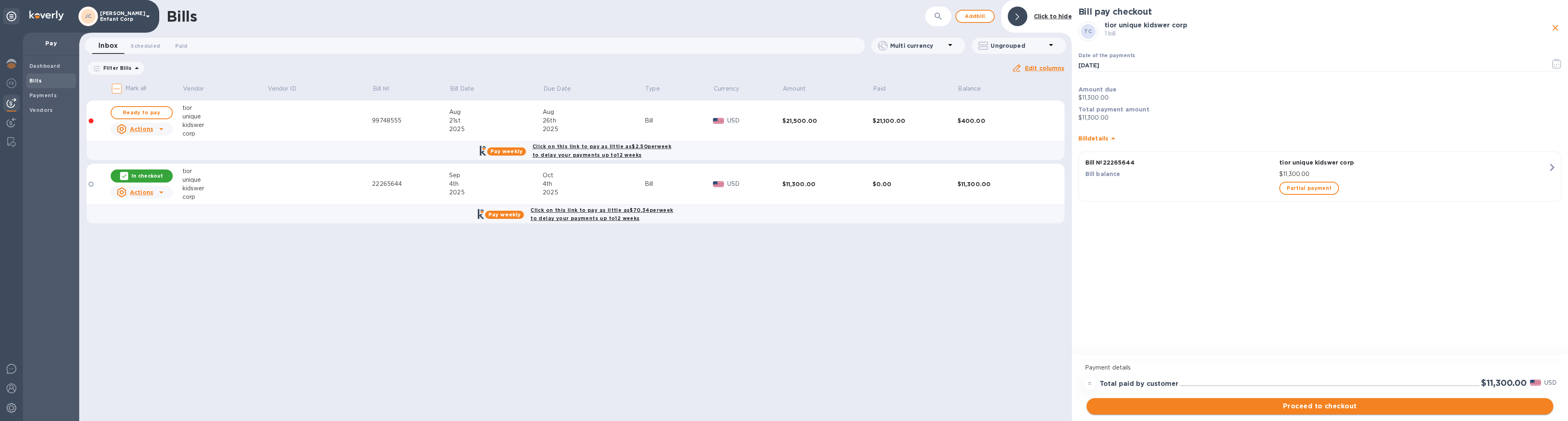
click at [1348, 411] on button "Proceed to checkout" at bounding box center [1320, 406] width 467 height 16
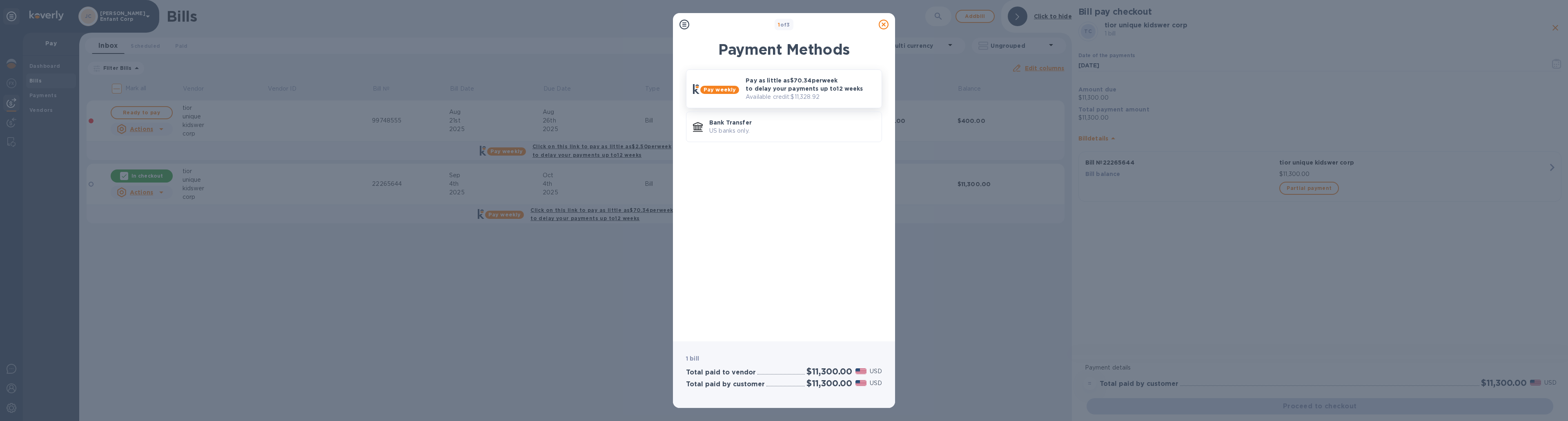
click at [766, 95] on p "Available credit: $11,328.92" at bounding box center [810, 97] width 130 height 9
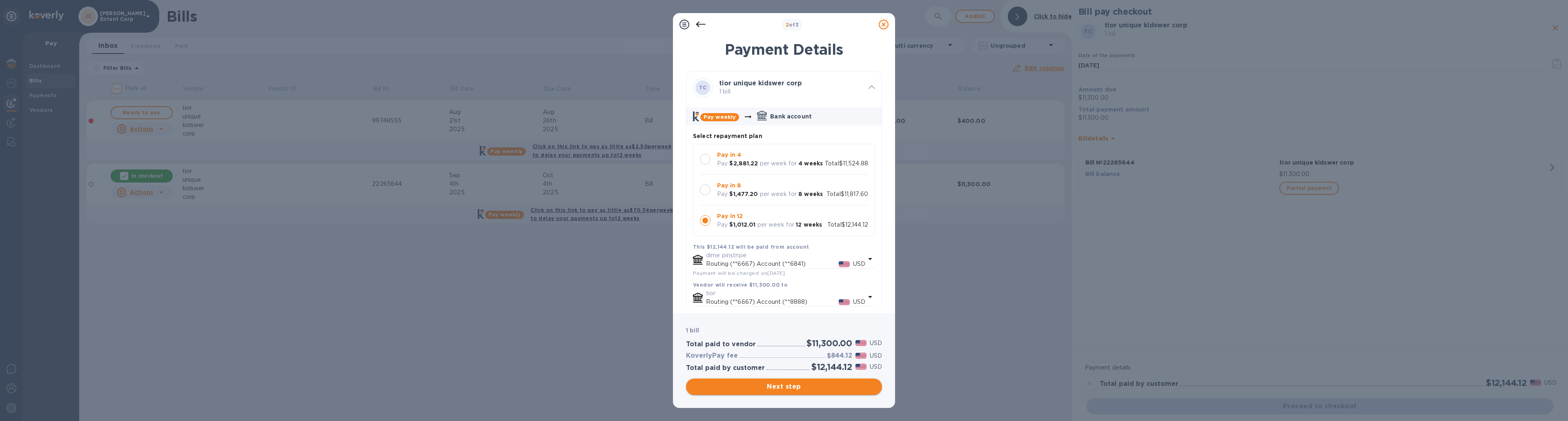
click at [782, 390] on span "Next step" at bounding box center [784, 386] width 183 height 10
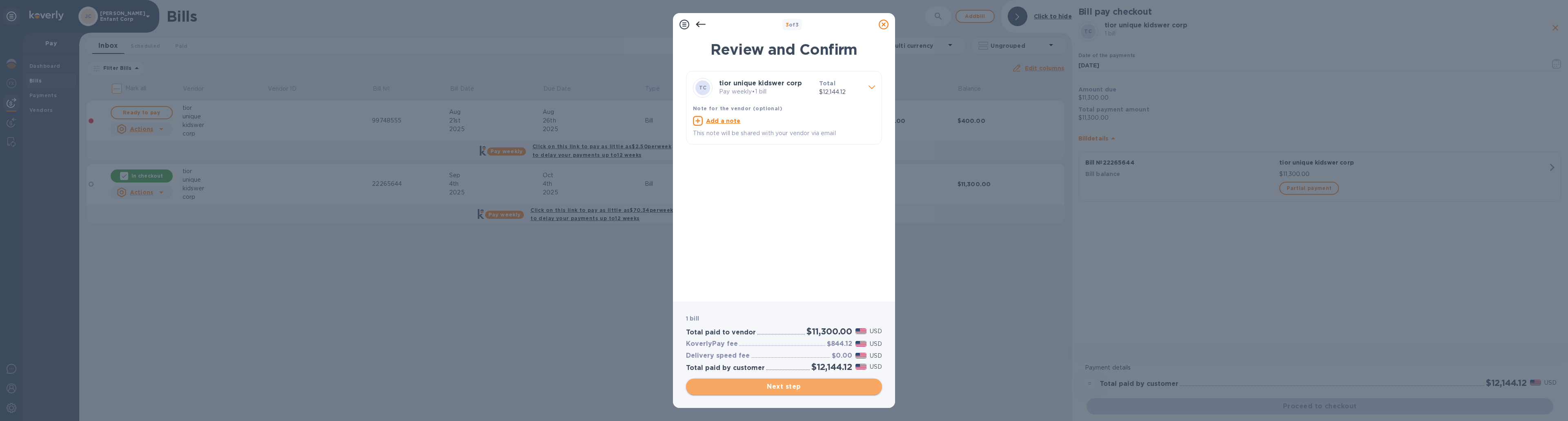
click at [782, 390] on span "Next step" at bounding box center [784, 386] width 183 height 10
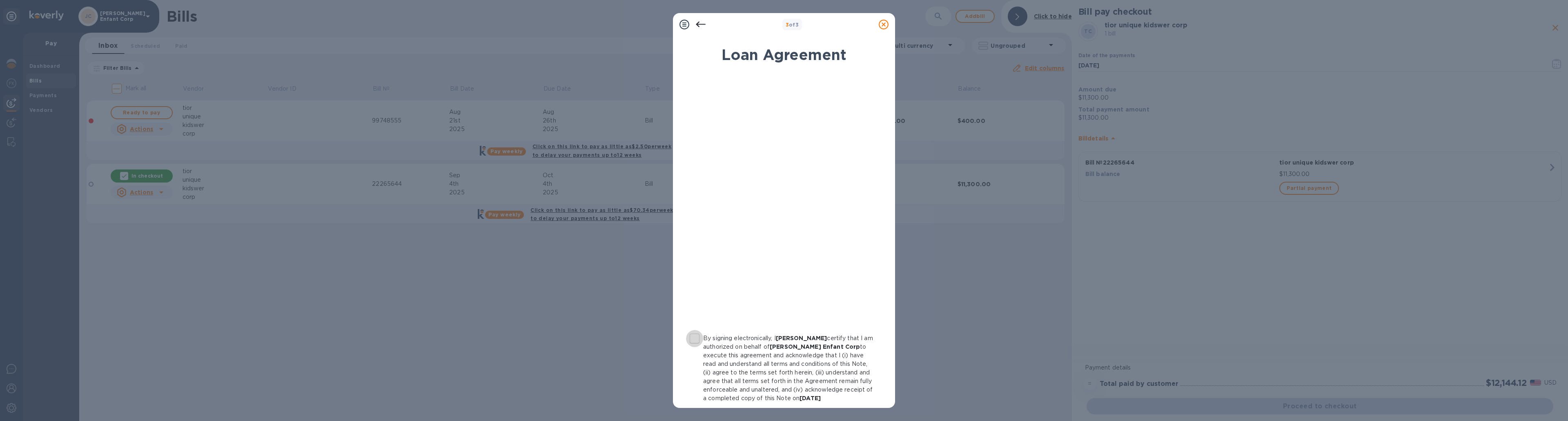
click at [696, 337] on input "By signing electronically, I YITZCHOK MAJEROWITZ certify that I am authorized o…" at bounding box center [695, 338] width 17 height 17
checkbox input "true"
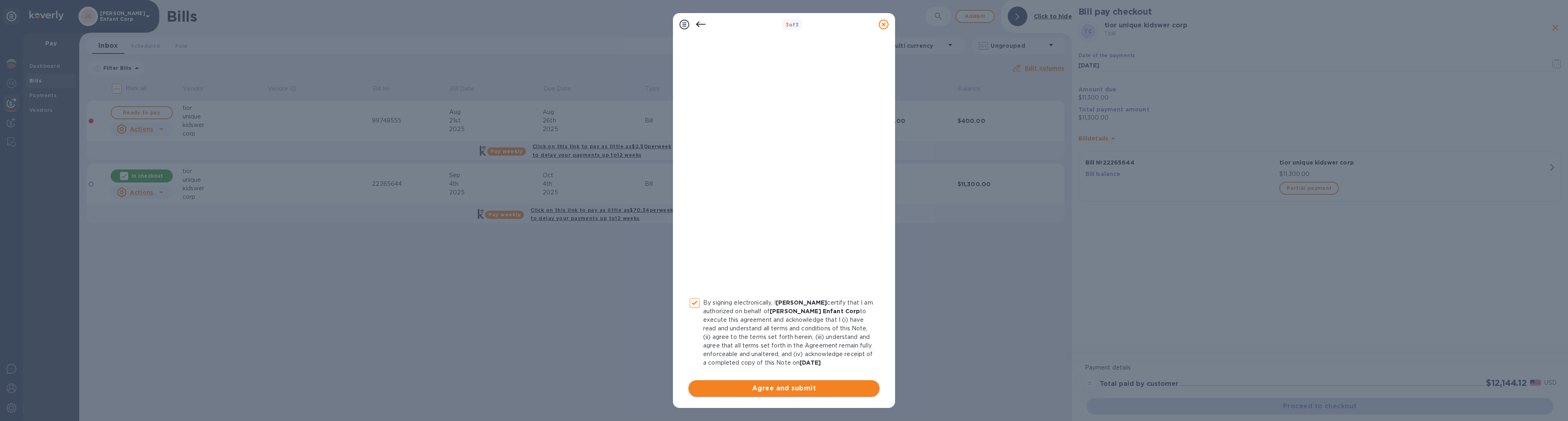
scroll to position [44, 0]
click at [784, 384] on span "Agree and submit" at bounding box center [784, 388] width 178 height 10
